Goal: Task Accomplishment & Management: Complete application form

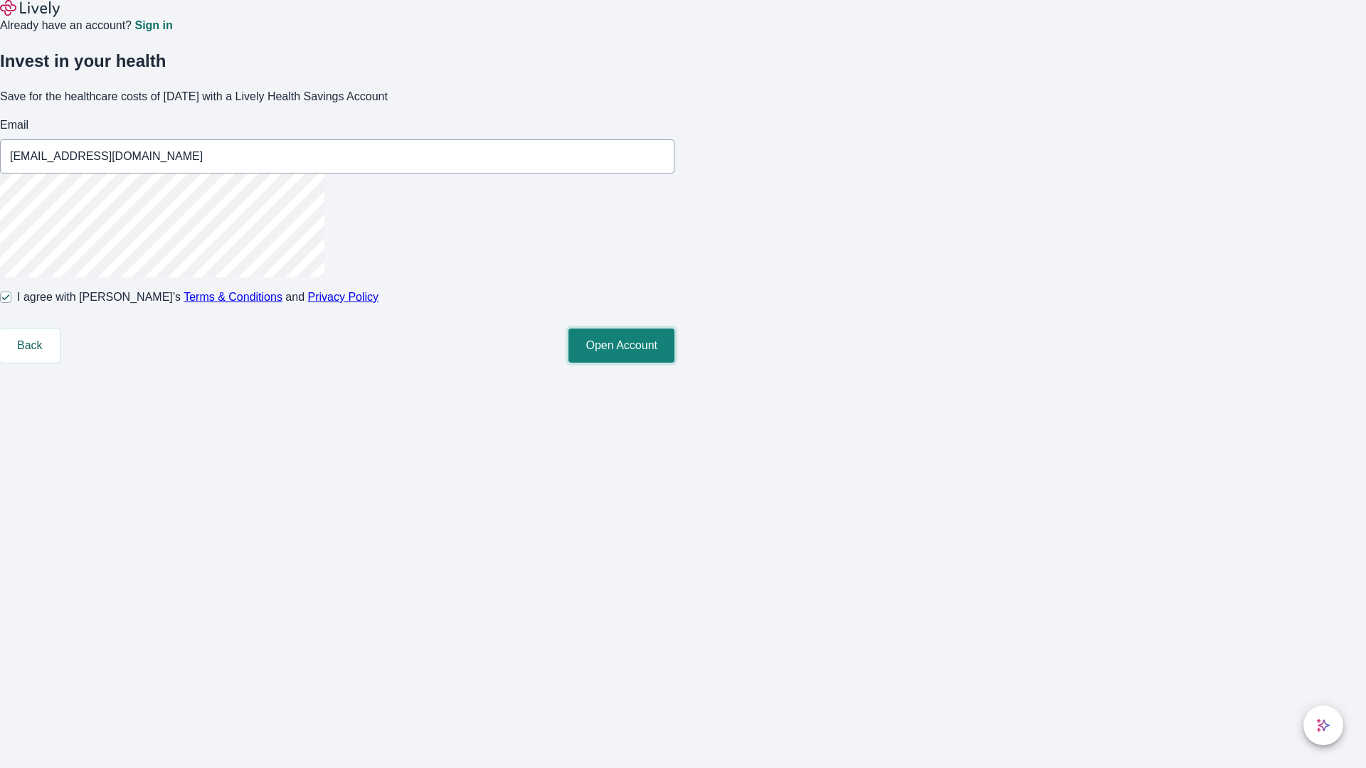
click at [675, 363] on button "Open Account" at bounding box center [621, 346] width 106 height 34
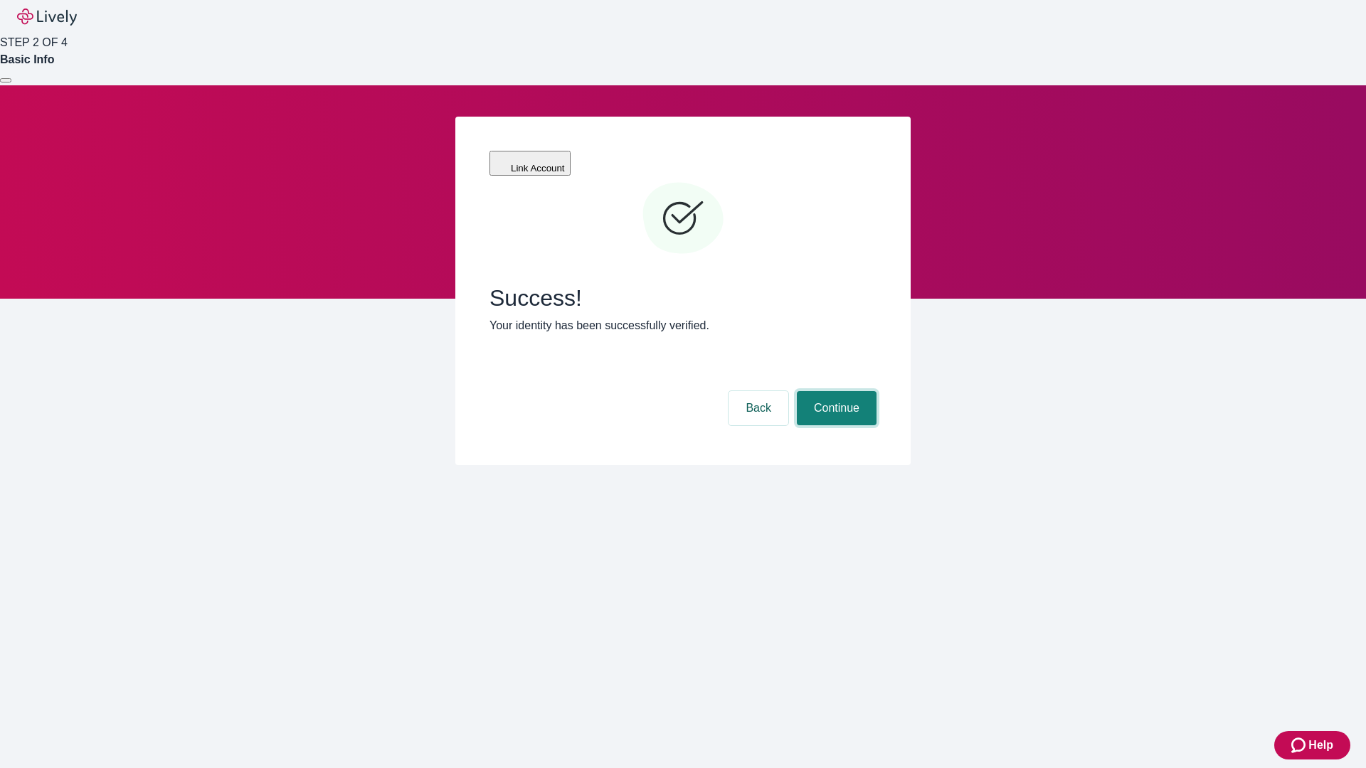
click at [835, 391] on button "Continue" at bounding box center [837, 408] width 80 height 34
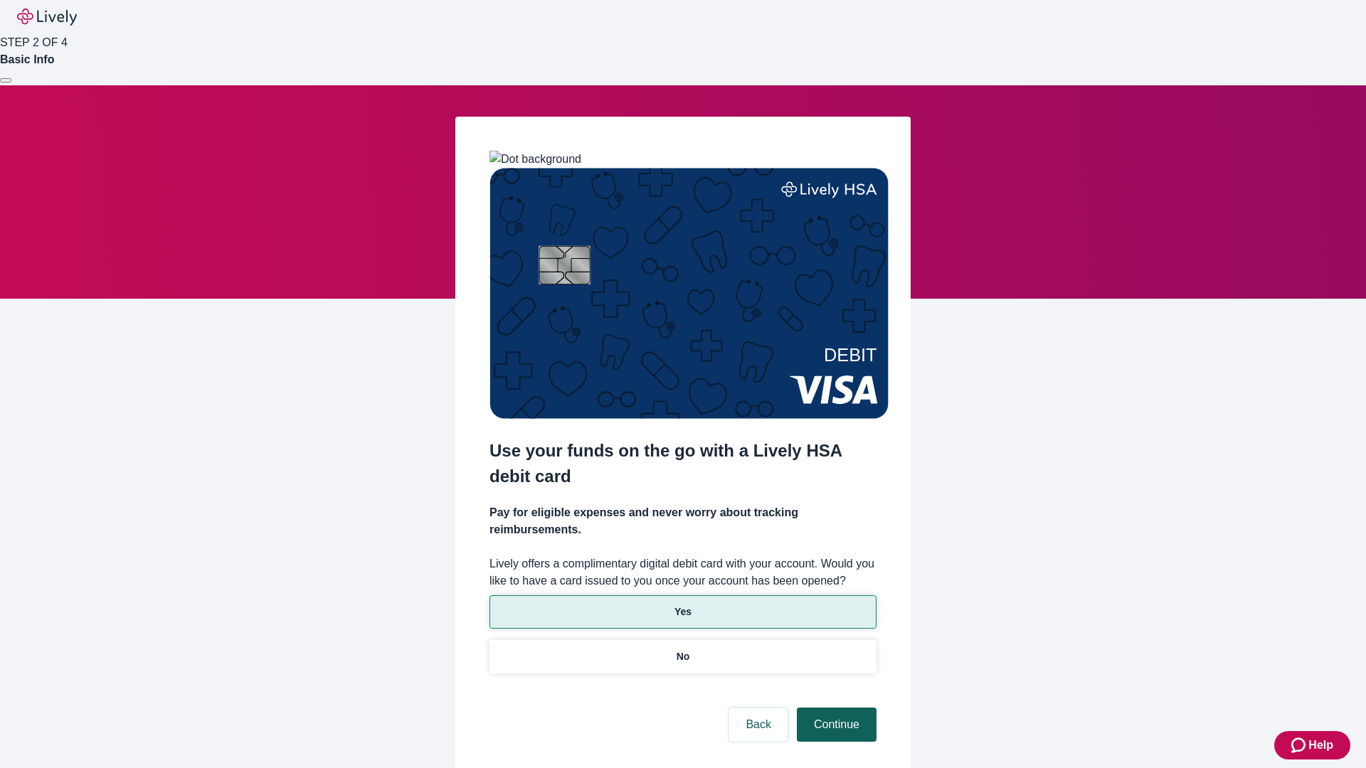
click at [682, 650] on p "No" at bounding box center [684, 657] width 14 height 15
click at [835, 708] on button "Continue" at bounding box center [837, 725] width 80 height 34
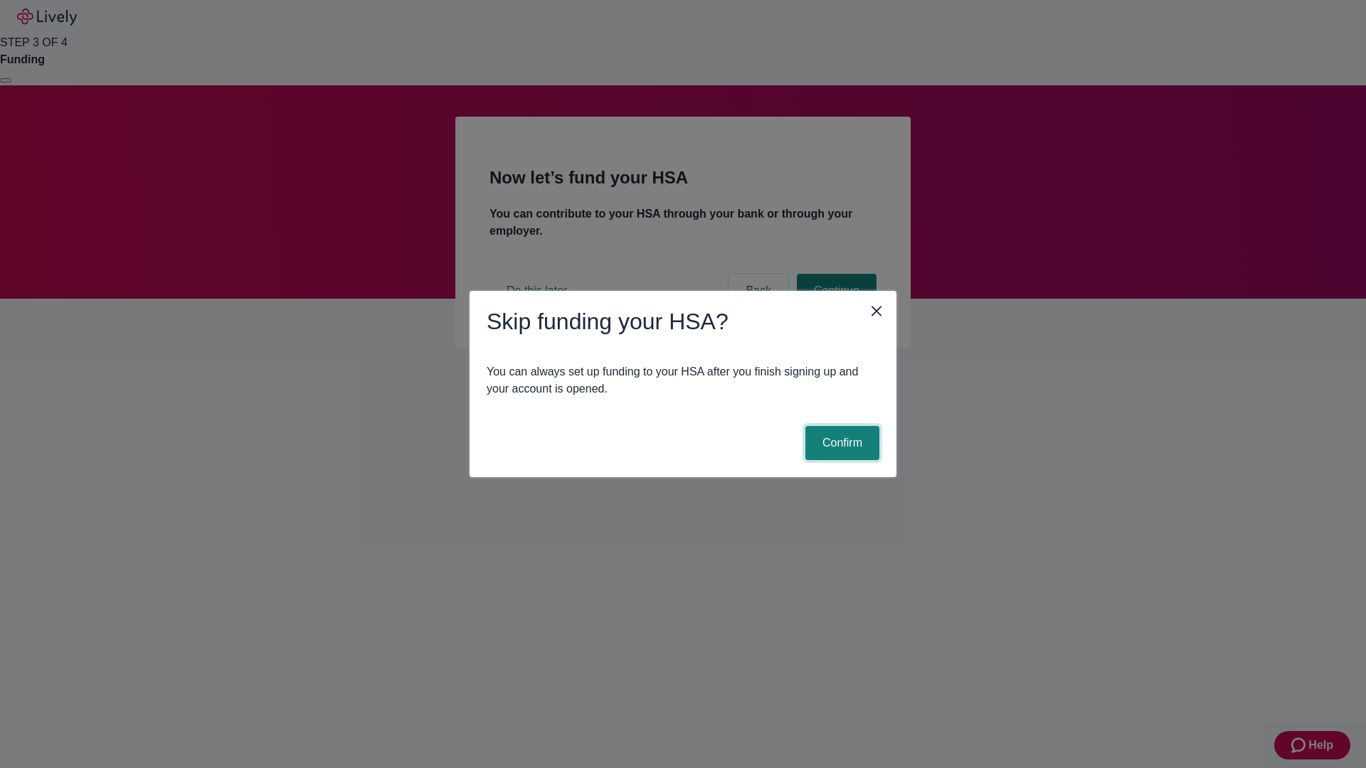
click at [840, 443] on button "Confirm" at bounding box center [842, 443] width 74 height 34
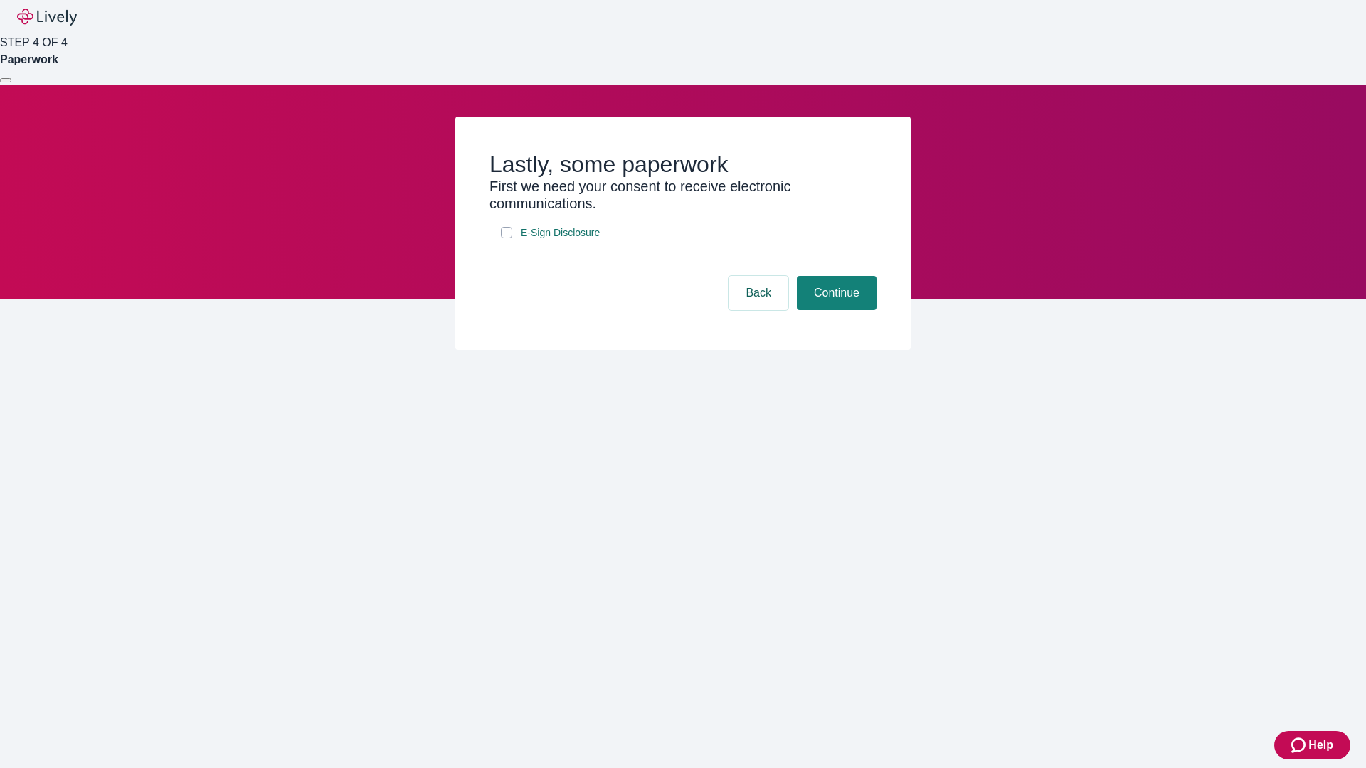
click at [507, 238] on input "E-Sign Disclosure" at bounding box center [506, 232] width 11 height 11
checkbox input "true"
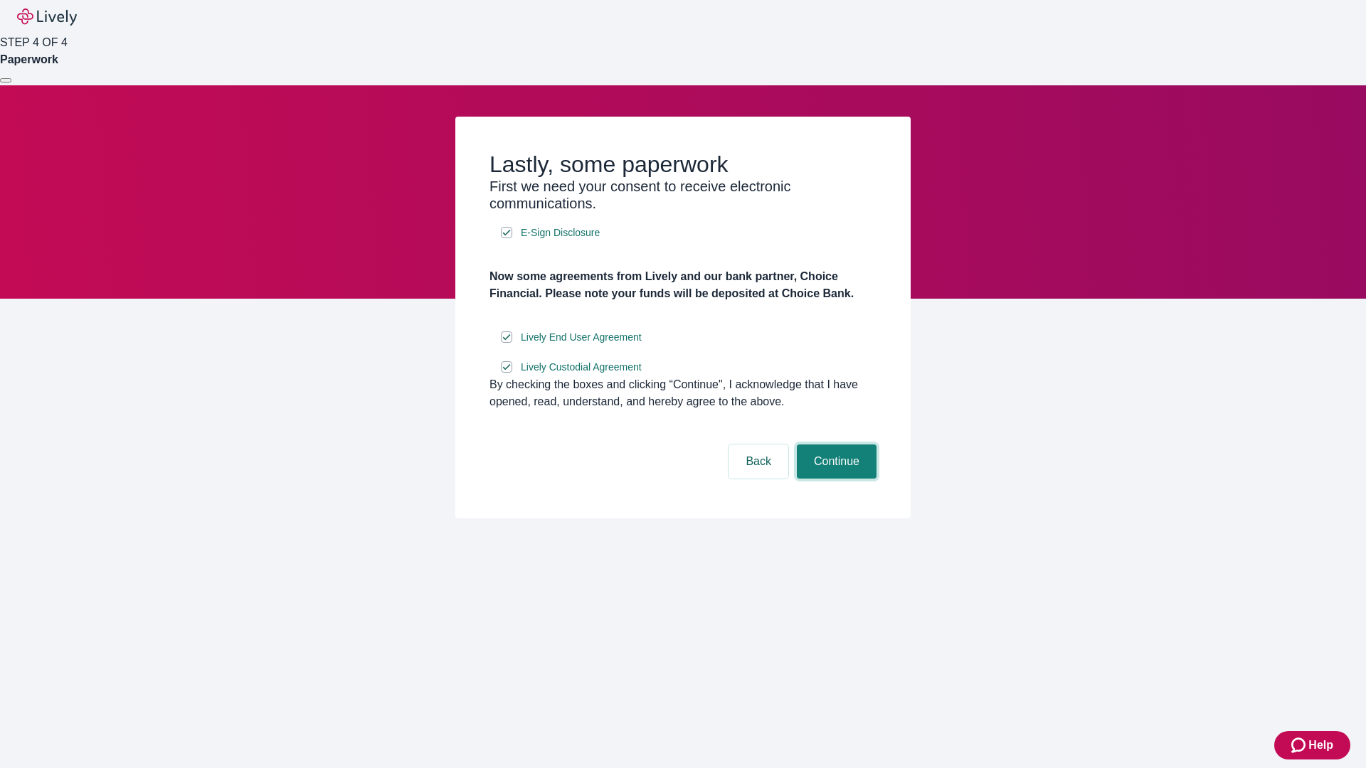
click at [835, 479] on button "Continue" at bounding box center [837, 462] width 80 height 34
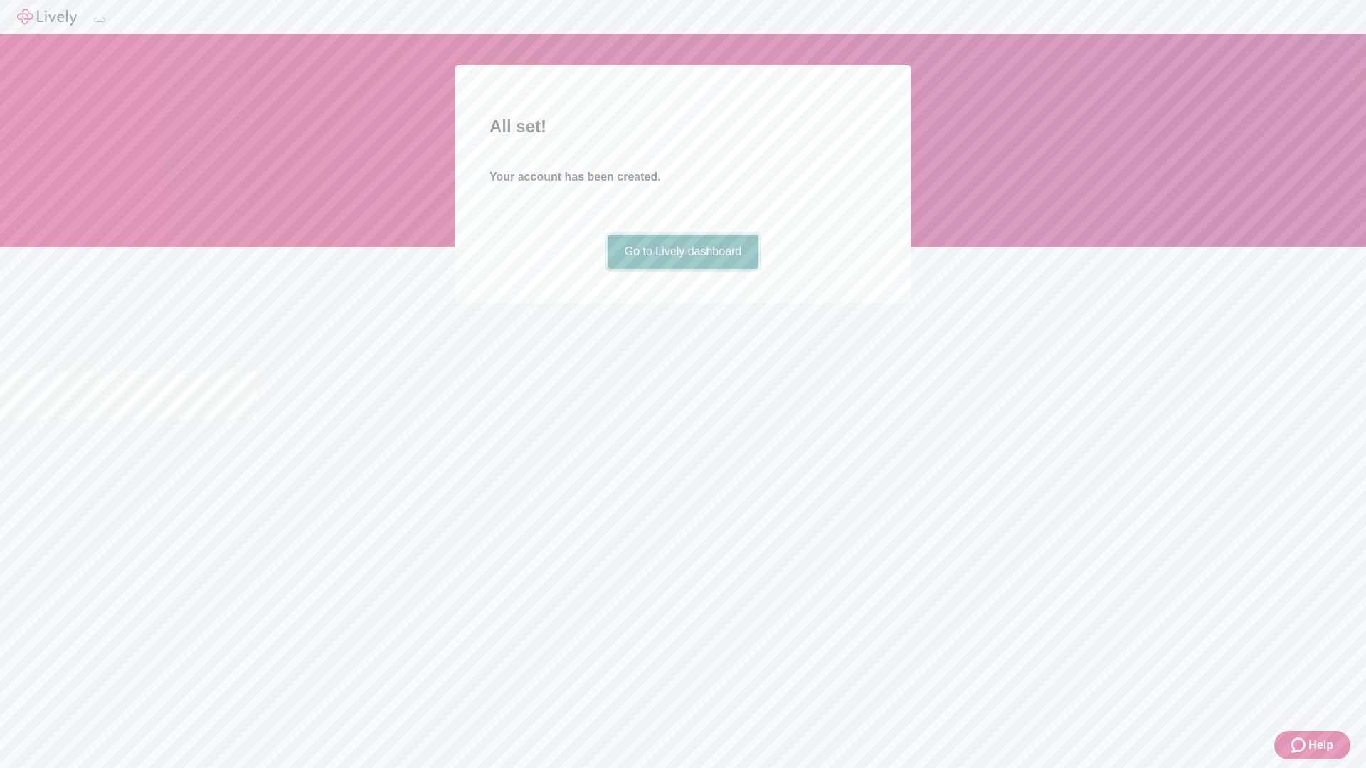
click at [682, 269] on link "Go to Lively dashboard" at bounding box center [684, 252] width 152 height 34
